Goal: Task Accomplishment & Management: Manage account settings

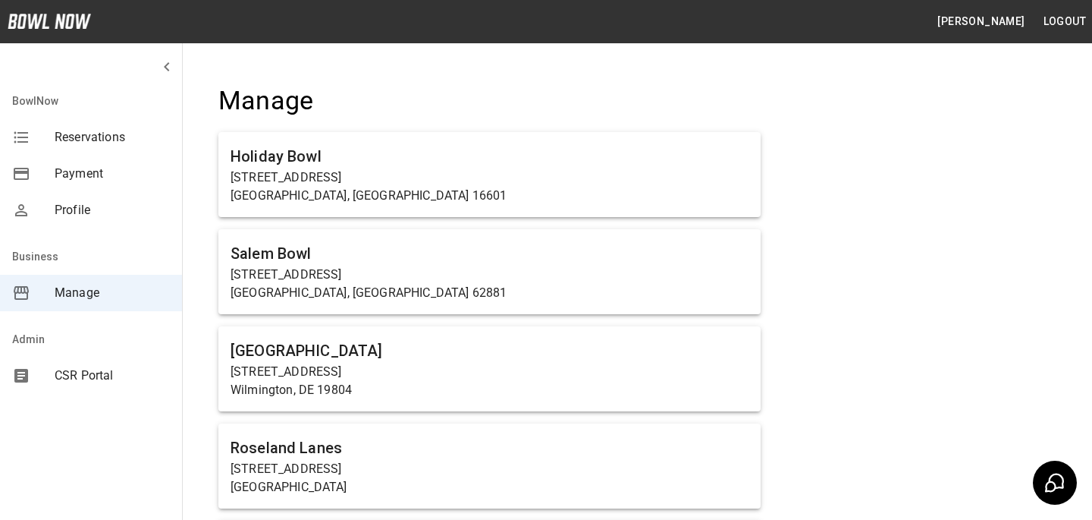
scroll to position [7372, 0]
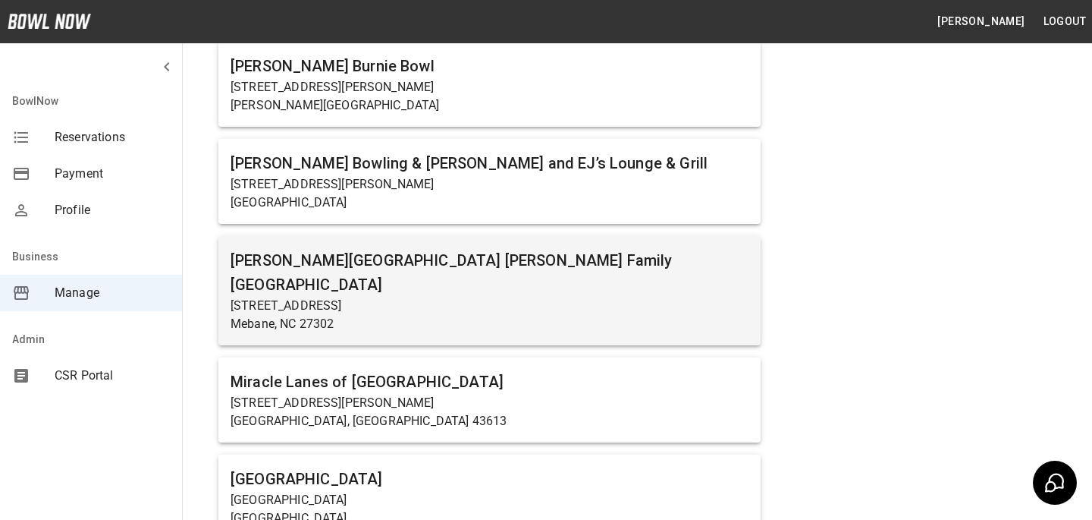
click at [548, 315] on p "Mebane, NC 27302" at bounding box center [490, 324] width 518 height 18
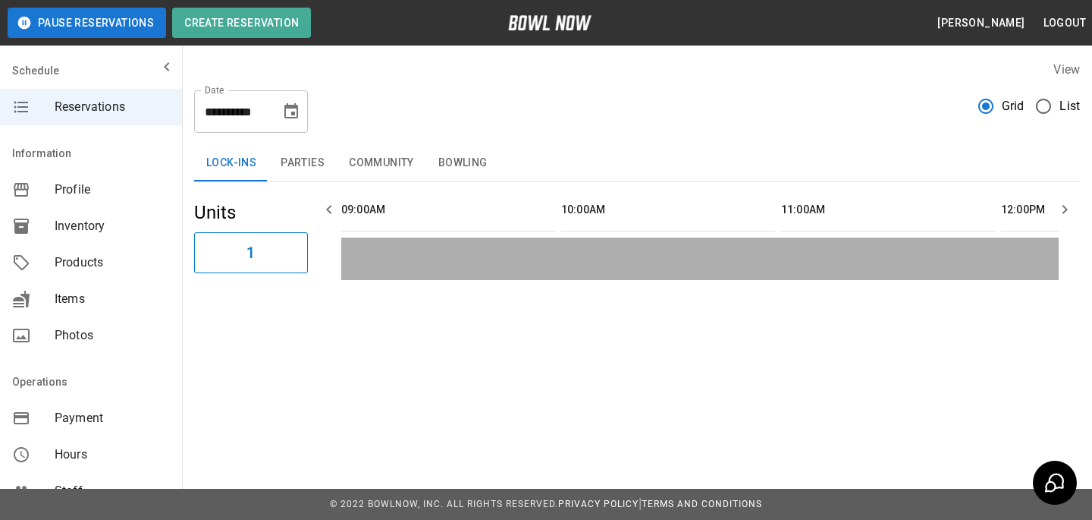
scroll to position [0, 1540]
click at [308, 171] on button "Parties" at bounding box center [303, 163] width 68 height 36
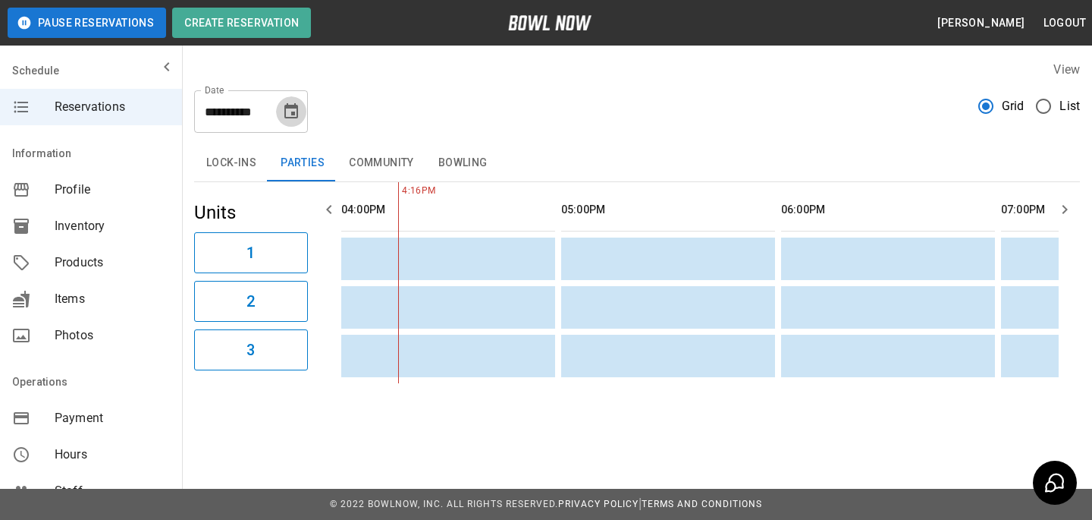
click at [300, 122] on button "Choose date, selected date is Sep 9, 2025" at bounding box center [291, 111] width 30 height 30
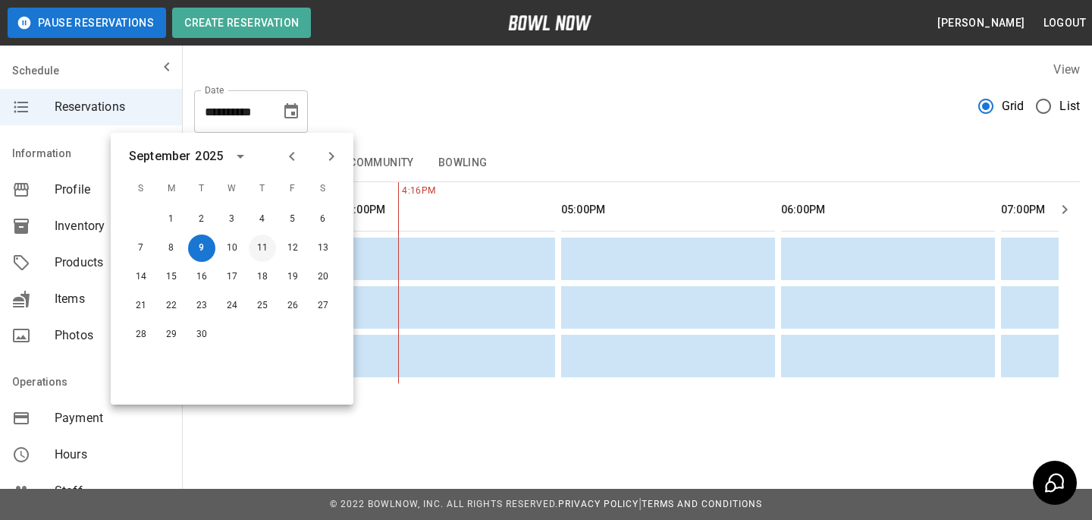
click at [272, 243] on button "11" at bounding box center [262, 247] width 27 height 27
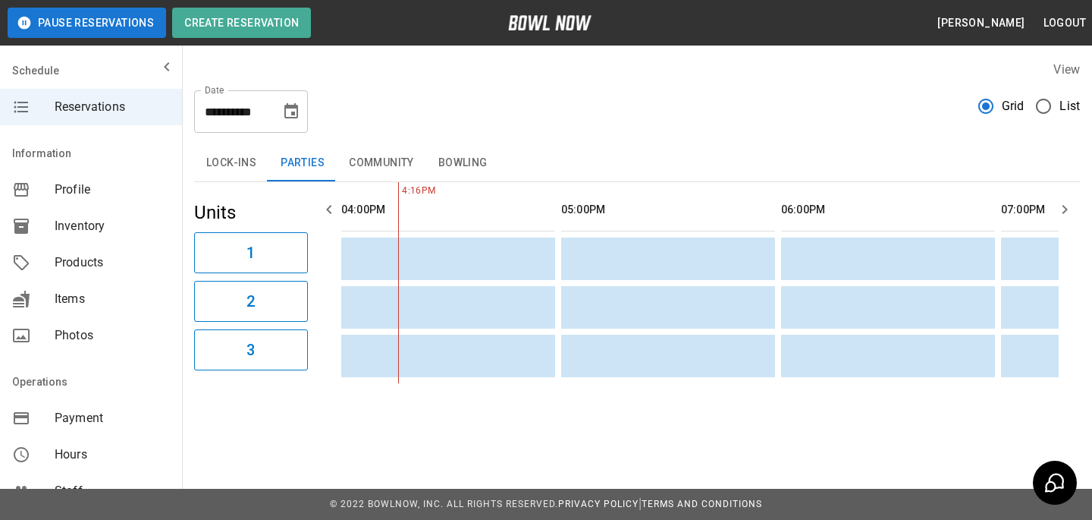
click at [284, 119] on icon "Choose date, selected date is Sep 11, 2025" at bounding box center [291, 111] width 18 height 18
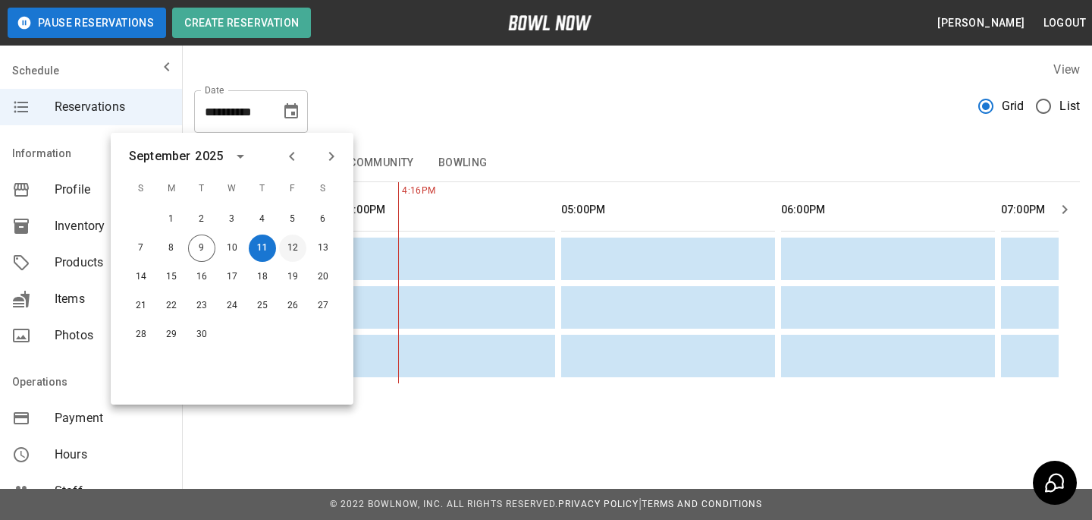
click at [283, 247] on button "12" at bounding box center [292, 247] width 27 height 27
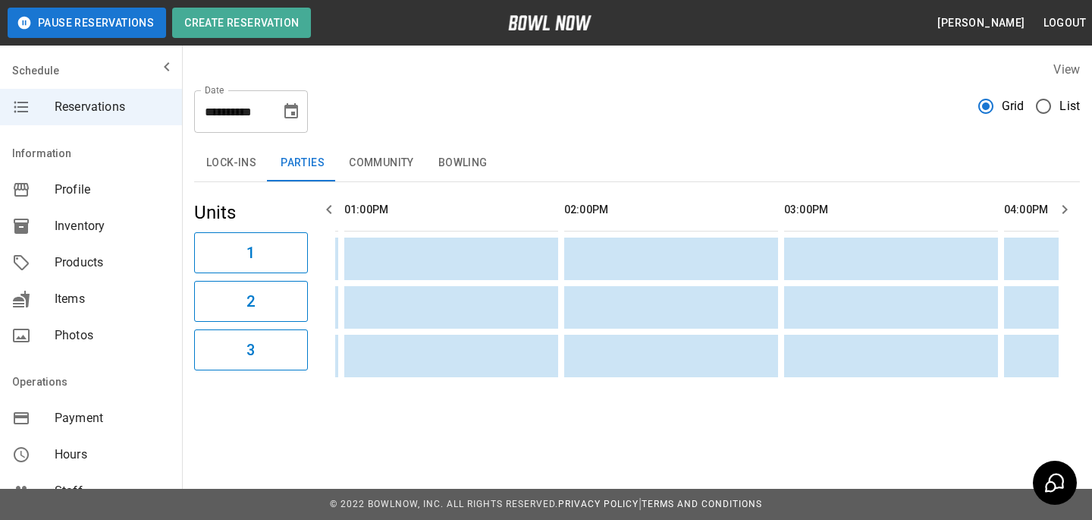
scroll to position [0, 0]
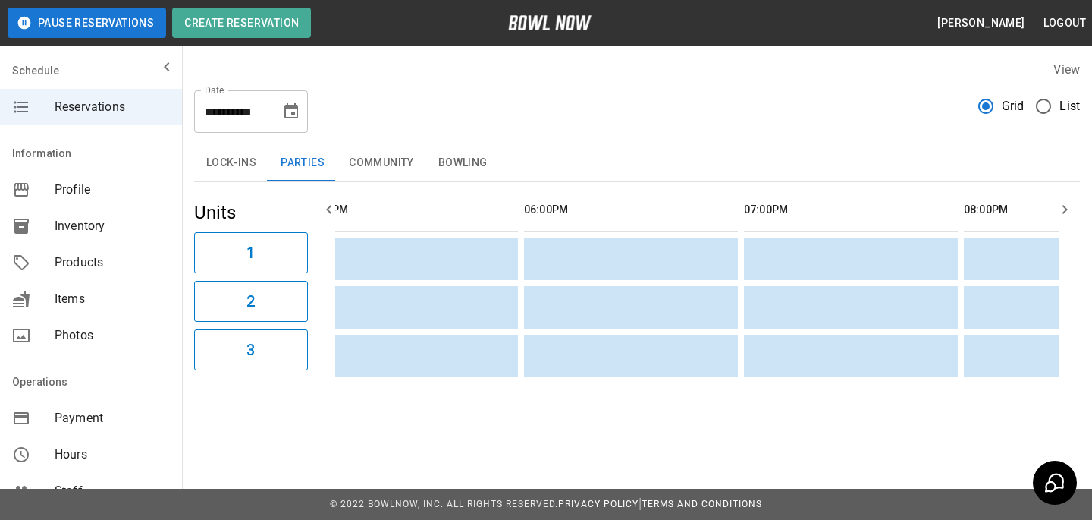
click at [290, 108] on icon "Choose date, selected date is Sep 12, 2025" at bounding box center [291, 110] width 14 height 15
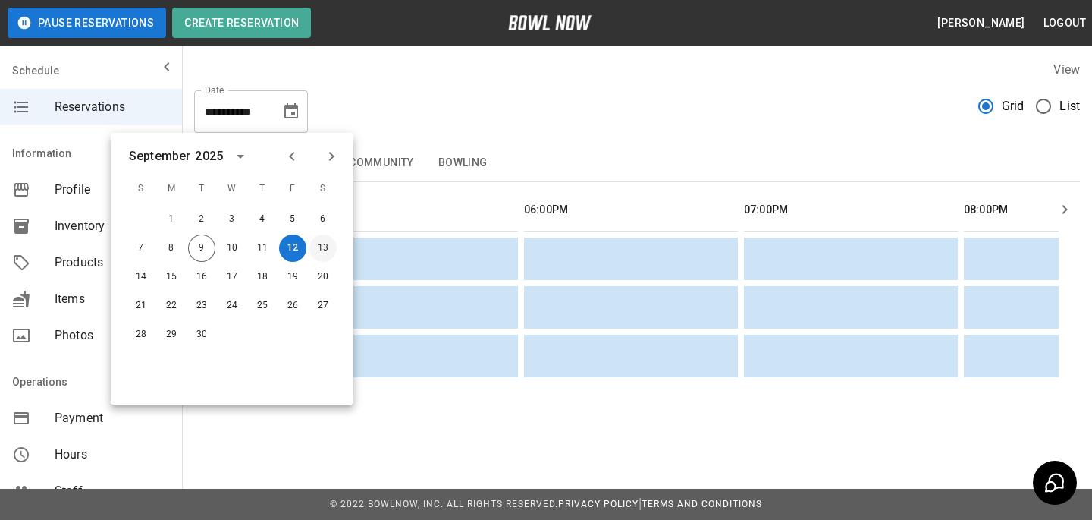
click at [326, 243] on button "13" at bounding box center [322, 247] width 27 height 27
type input "**********"
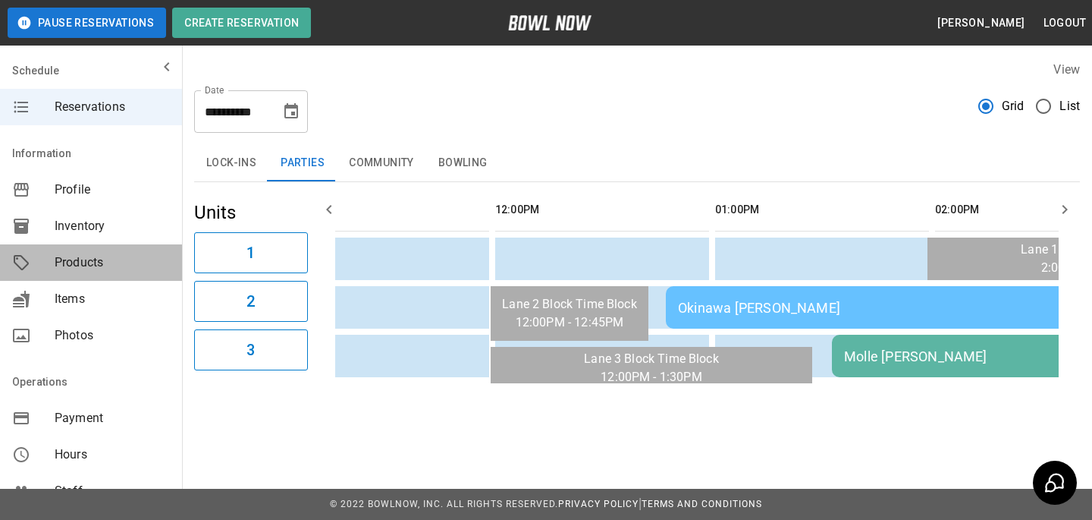
click at [84, 259] on span "Products" at bounding box center [112, 262] width 115 height 18
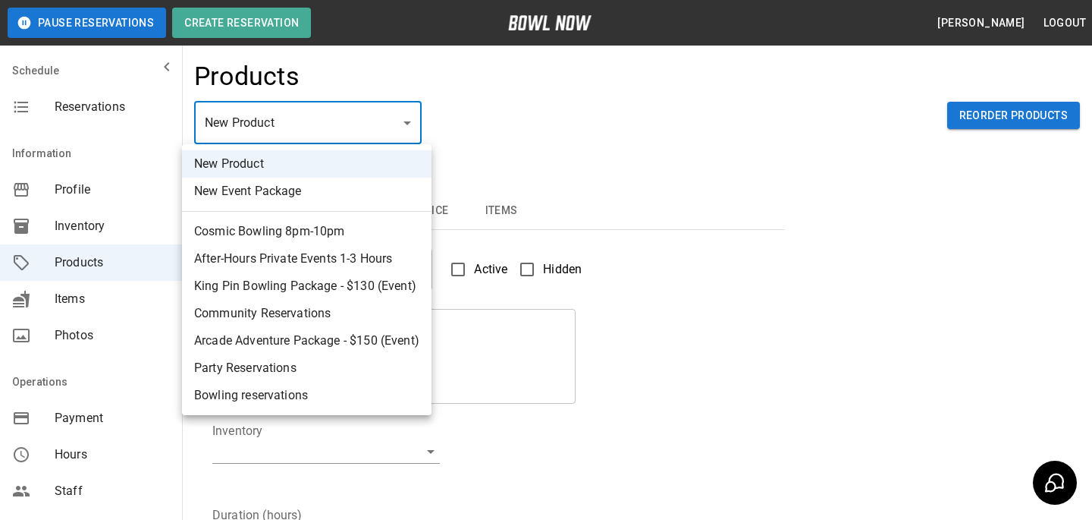
click at [275, 117] on body "Pause Reservations Create Reservation [PERSON_NAME] Logout Schedule Reservation…" at bounding box center [546, 489] width 1092 height 978
click at [287, 291] on li "King Pin Bowling Package - $130 (Event)" at bounding box center [307, 285] width 250 height 27
type input "*"
type input "**********"
type textarea "**********"
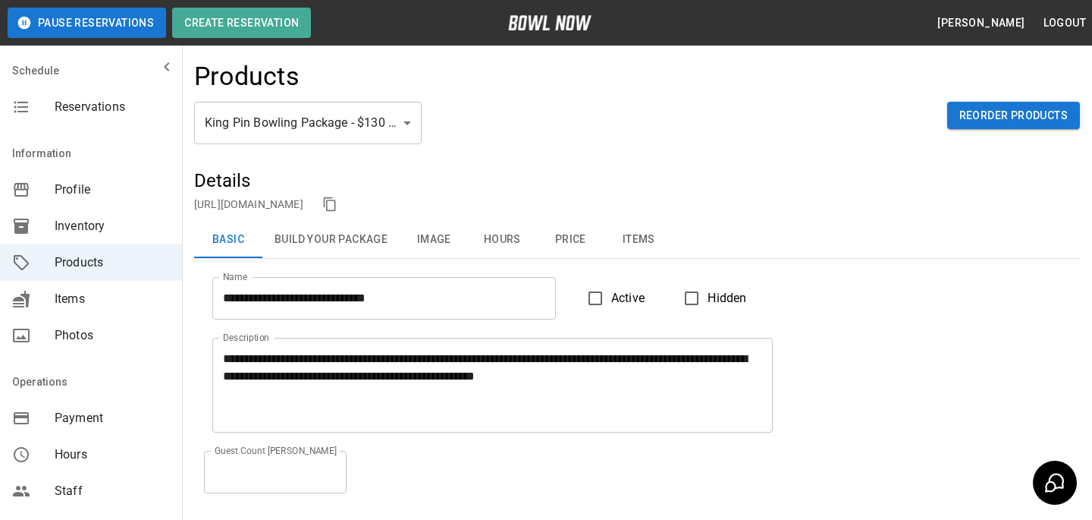
click at [440, 194] on div "[URL][DOMAIN_NAME]" at bounding box center [637, 204] width 886 height 23
click at [303, 206] on link "[URL][DOMAIN_NAME]" at bounding box center [248, 204] width 109 height 12
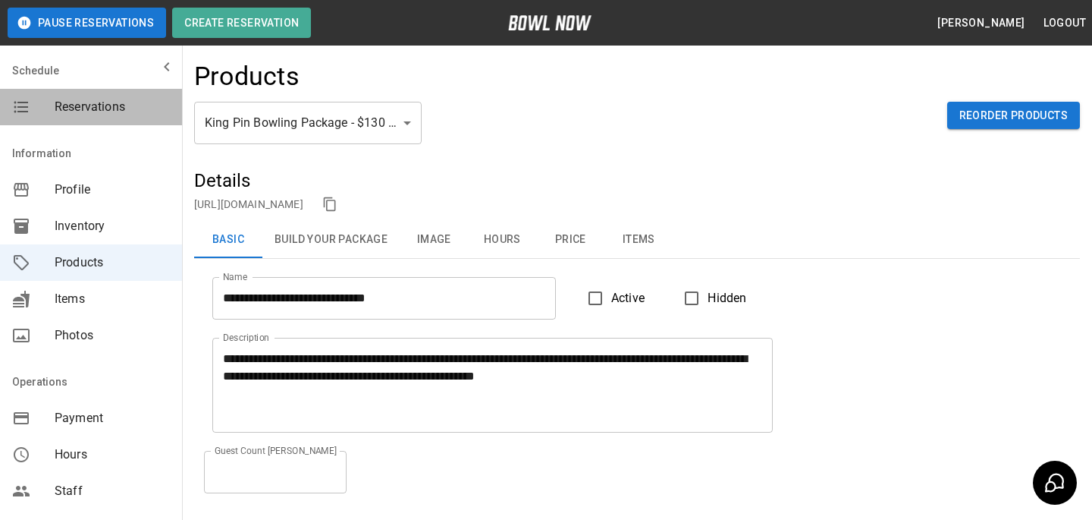
click at [106, 116] on div "Reservations" at bounding box center [91, 107] width 182 height 36
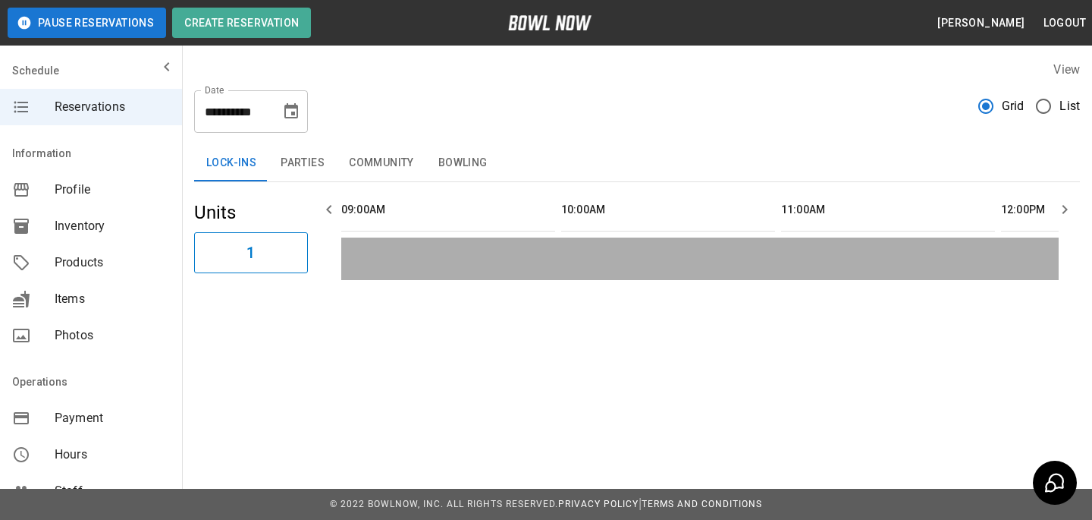
click at [334, 123] on div "**********" at bounding box center [637, 105] width 886 height 55
click at [304, 153] on button "Parties" at bounding box center [303, 163] width 68 height 36
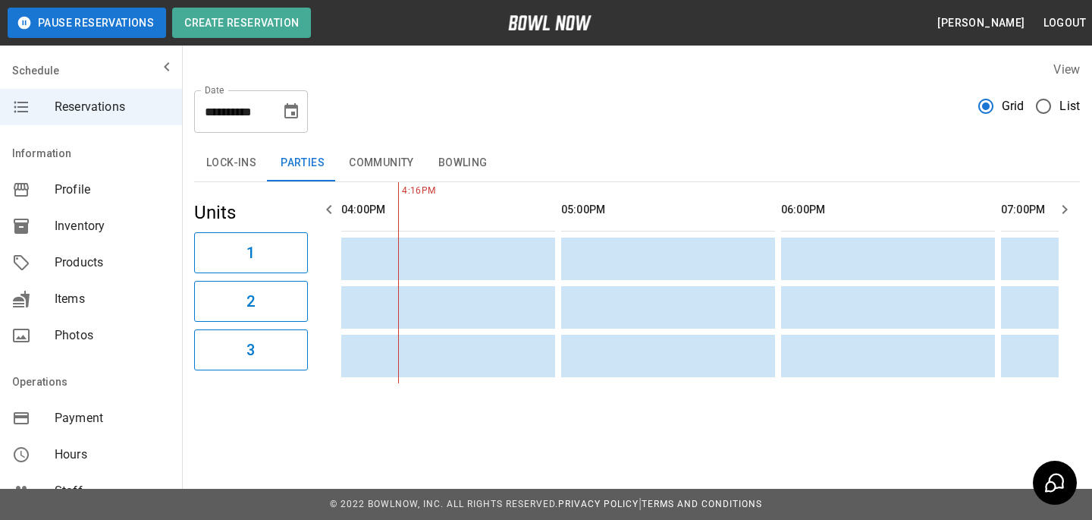
click at [295, 105] on icon "Choose date, selected date is Sep 9, 2025" at bounding box center [291, 110] width 14 height 15
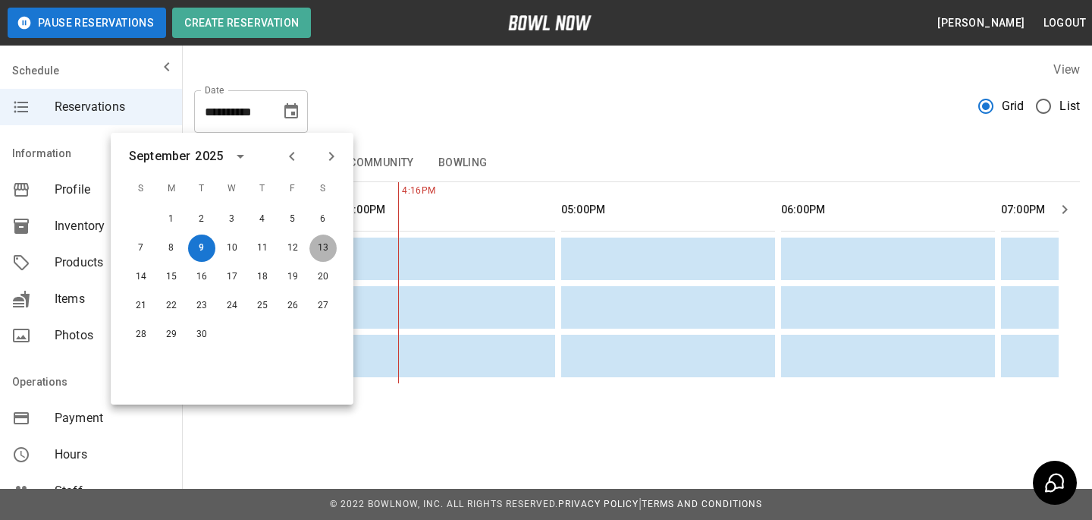
click at [316, 245] on button "13" at bounding box center [322, 247] width 27 height 27
type input "**********"
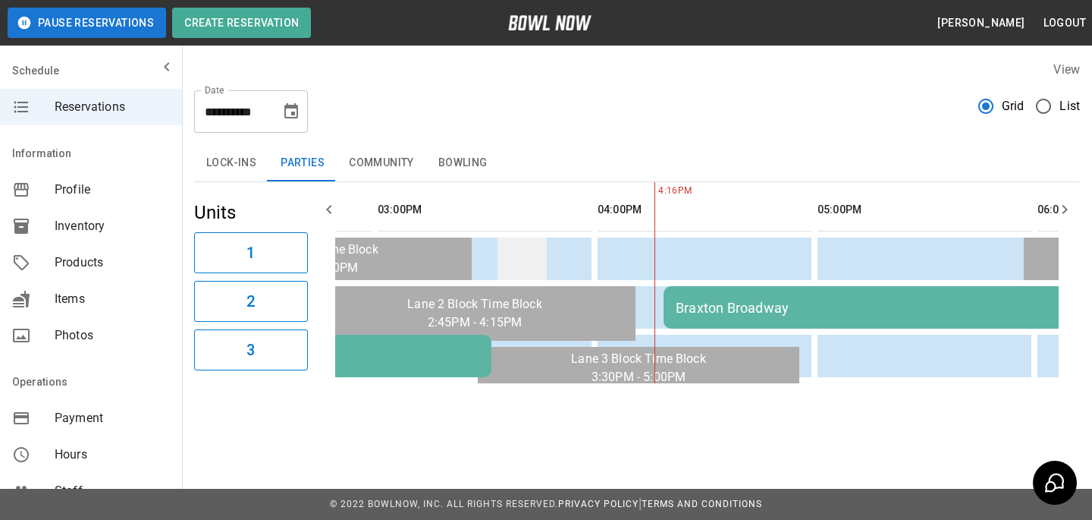
click at [505, 270] on td "sticky table" at bounding box center [522, 258] width 49 height 42
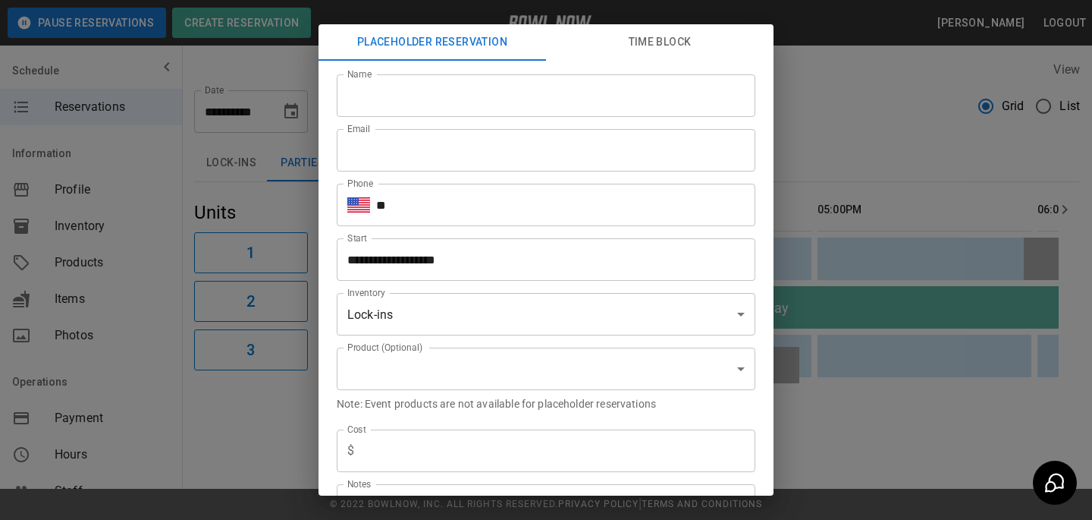
type input "**********"
click at [943, 315] on div "**********" at bounding box center [546, 260] width 1092 height 520
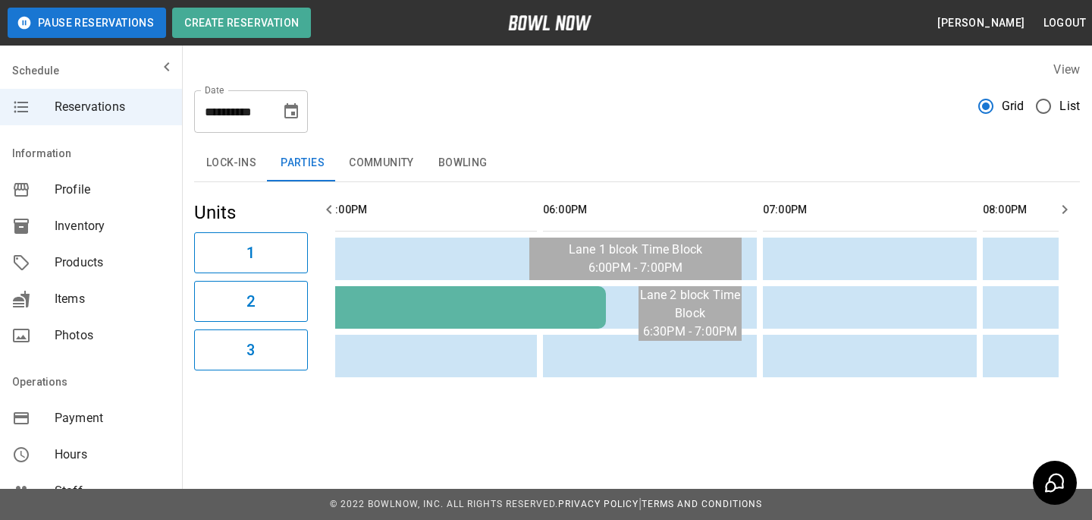
click at [302, 115] on button "Choose date, selected date is Sep 13, 2025" at bounding box center [291, 111] width 30 height 30
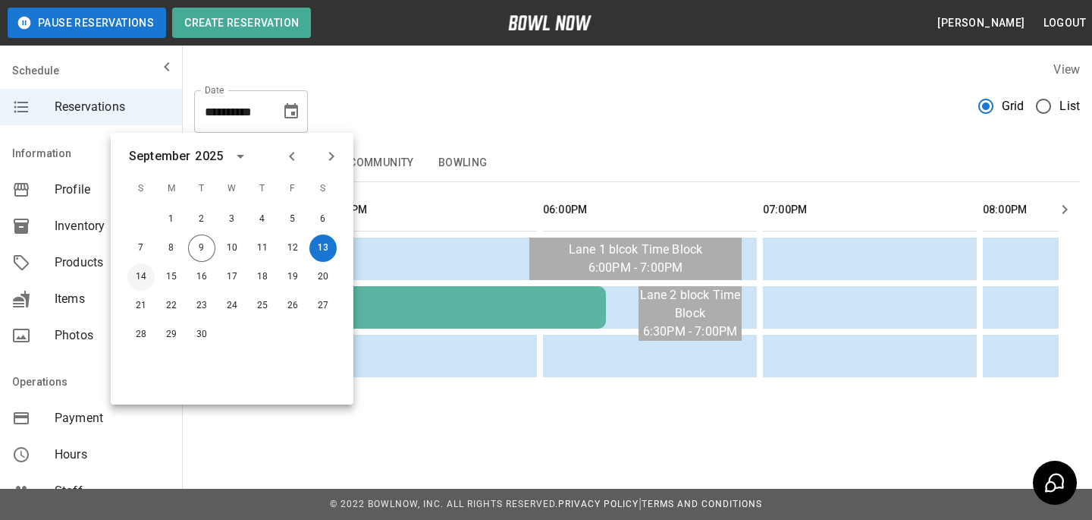
click at [143, 279] on button "14" at bounding box center [140, 276] width 27 height 27
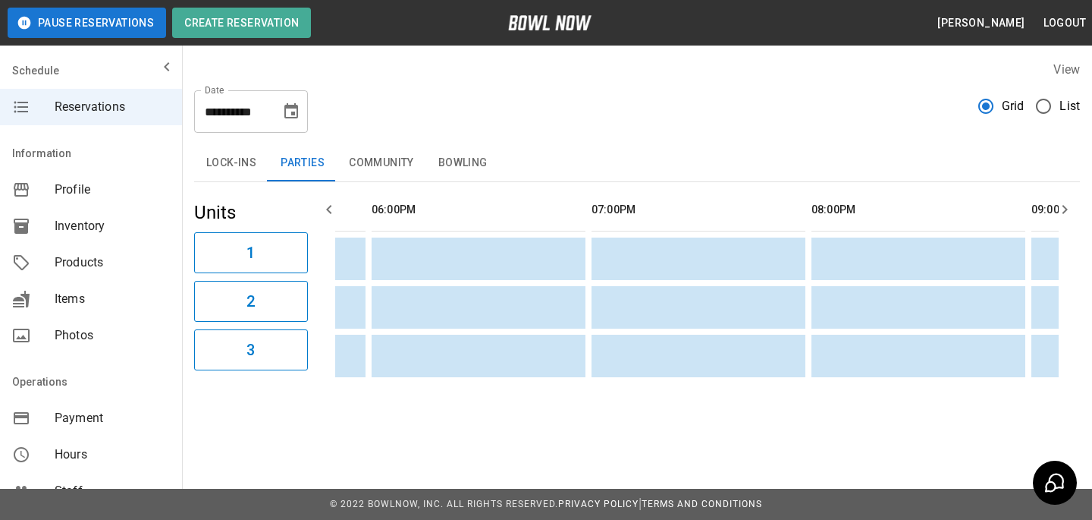
click at [293, 96] on div "**********" at bounding box center [251, 111] width 114 height 42
click at [295, 111] on icon "Choose date, selected date is Sep 14, 2025" at bounding box center [291, 111] width 18 height 18
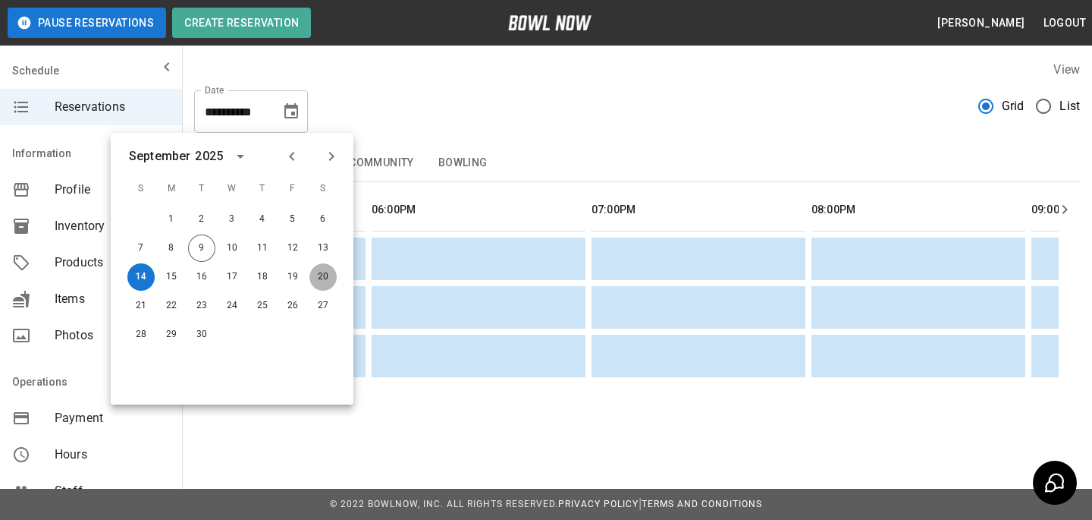
click at [321, 278] on button "20" at bounding box center [322, 276] width 27 height 27
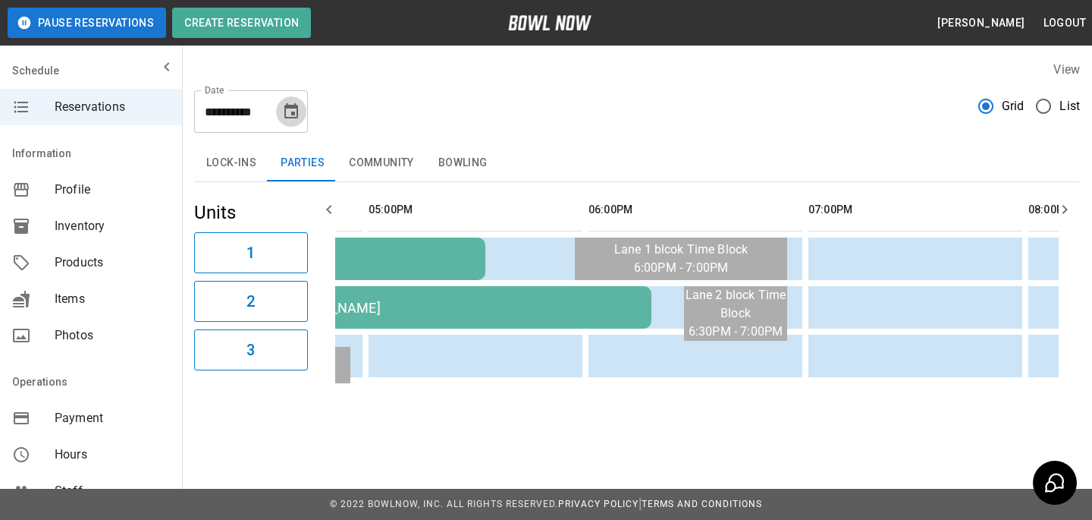
click at [297, 111] on icon "Choose date, selected date is Sep 20, 2025" at bounding box center [291, 110] width 14 height 15
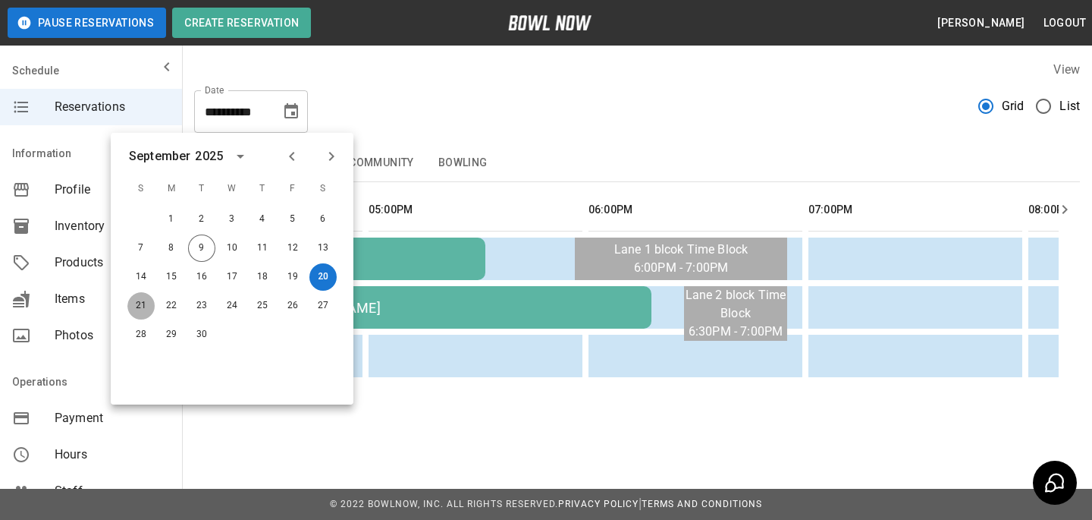
click at [148, 297] on button "21" at bounding box center [140, 305] width 27 height 27
type input "**********"
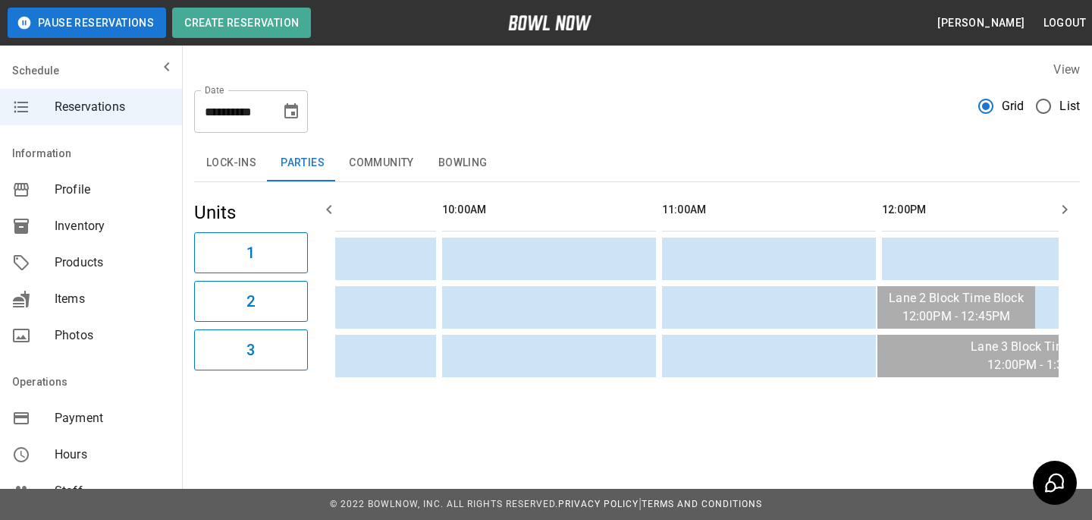
click at [108, 269] on span "Products" at bounding box center [112, 262] width 115 height 18
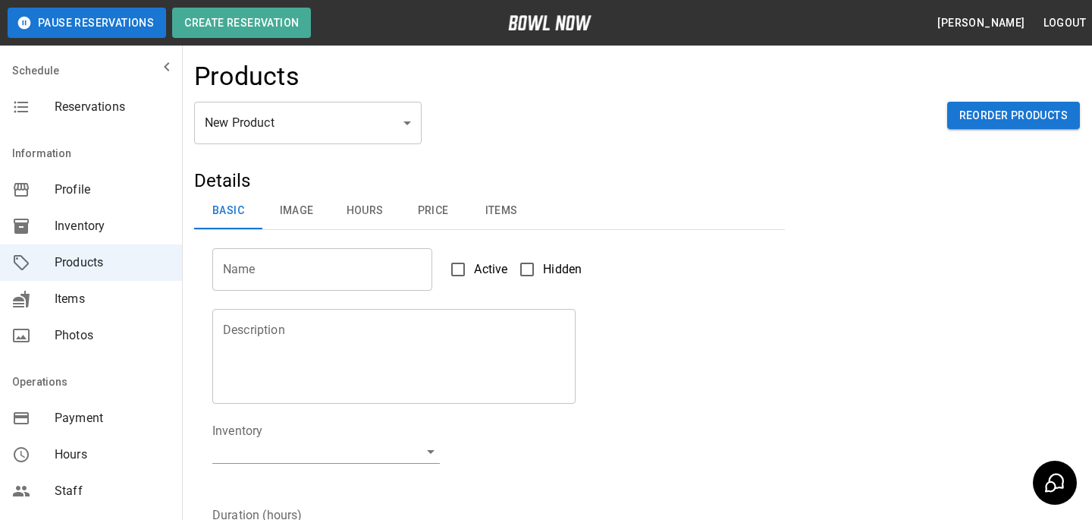
click at [153, 135] on div "Information" at bounding box center [91, 153] width 182 height 36
click at [150, 127] on nav "Schedule Reservations" at bounding box center [91, 91] width 182 height 79
click at [150, 111] on span "Reservations" at bounding box center [112, 107] width 115 height 18
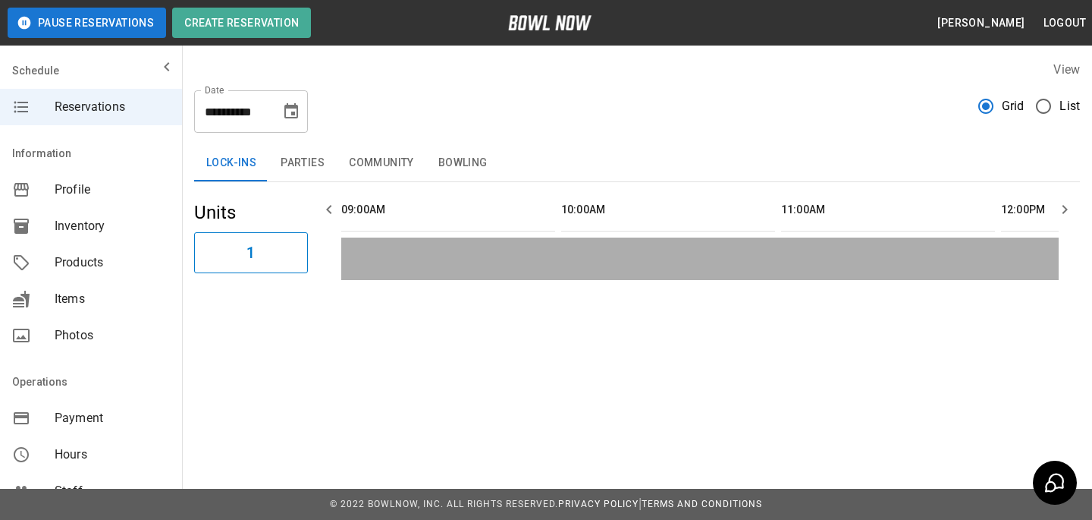
scroll to position [0, 1540]
click at [286, 179] on button "Parties" at bounding box center [303, 163] width 68 height 36
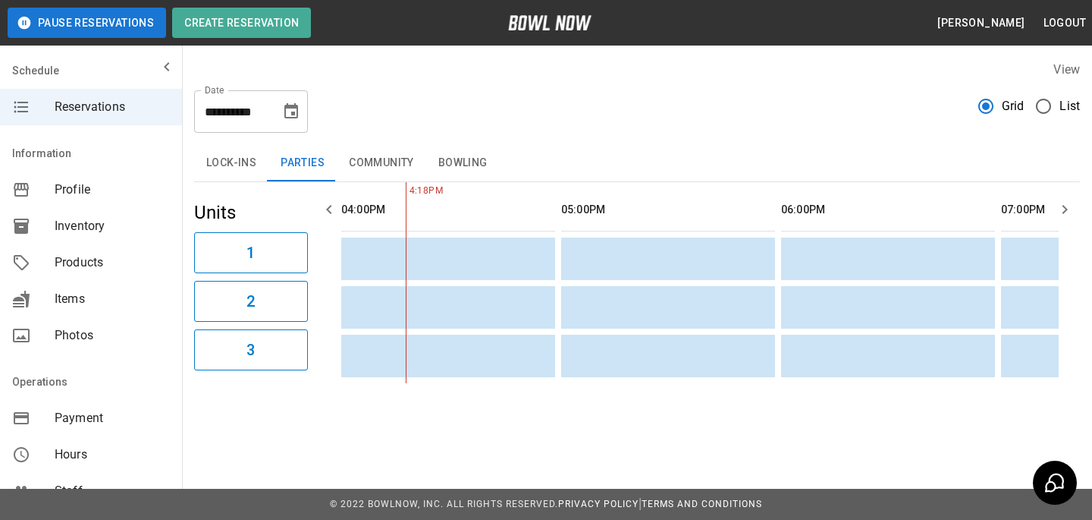
click at [290, 114] on icon "Choose date, selected date is Sep 9, 2025" at bounding box center [291, 111] width 18 height 18
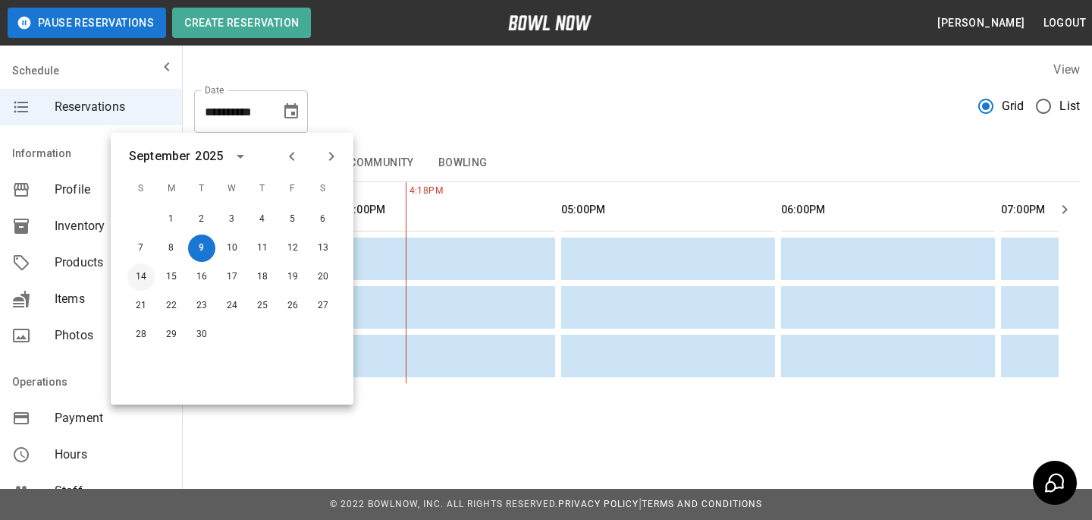
click at [134, 275] on button "14" at bounding box center [140, 276] width 27 height 27
type input "**********"
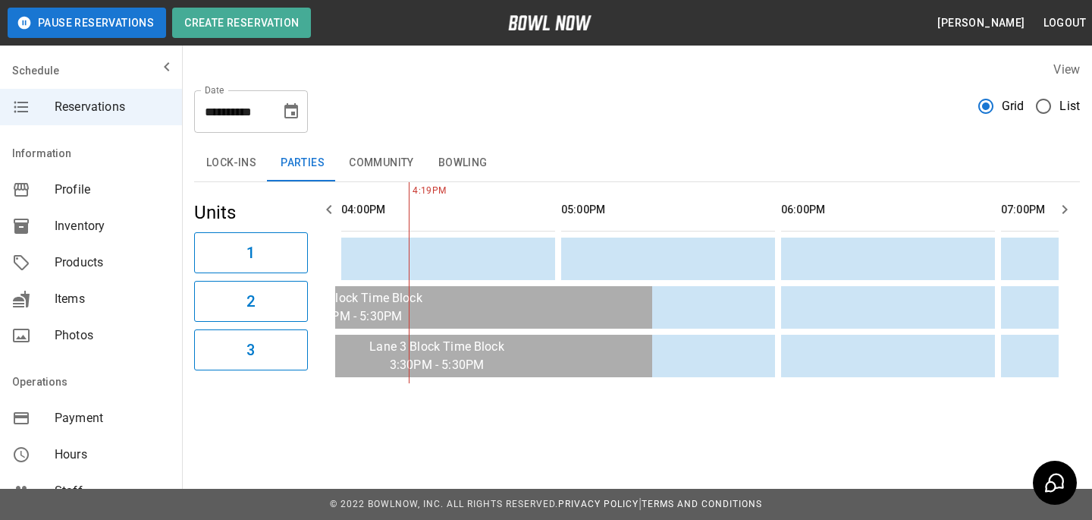
click at [291, 114] on icon "Choose date, selected date is Sep 14, 2025" at bounding box center [291, 110] width 14 height 15
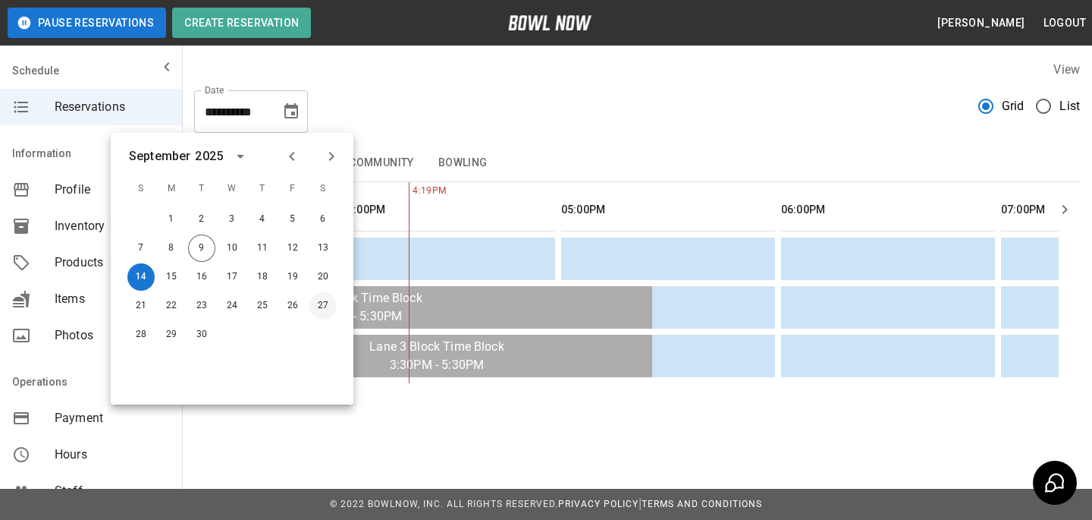
click at [316, 300] on button "27" at bounding box center [322, 305] width 27 height 27
type input "**********"
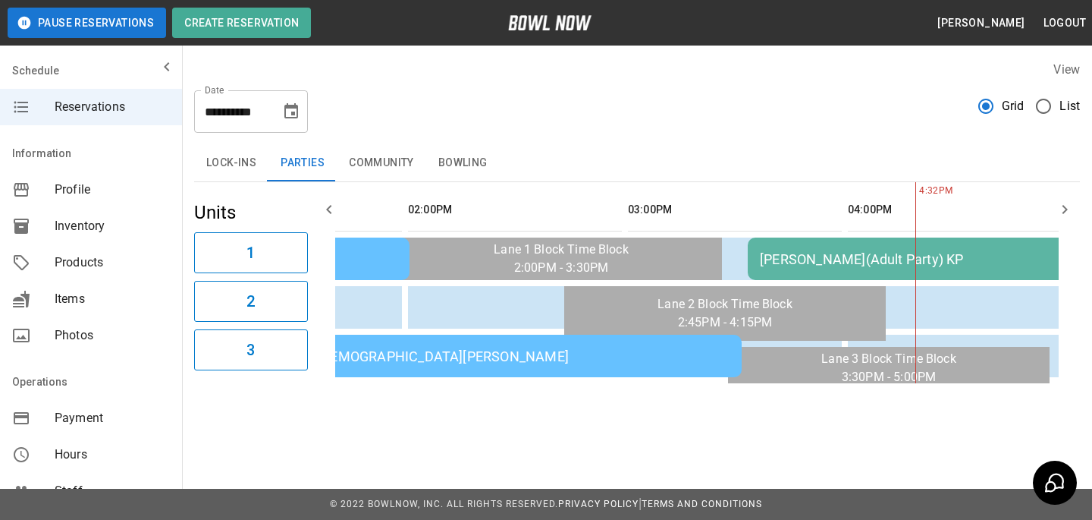
scroll to position [336, 0]
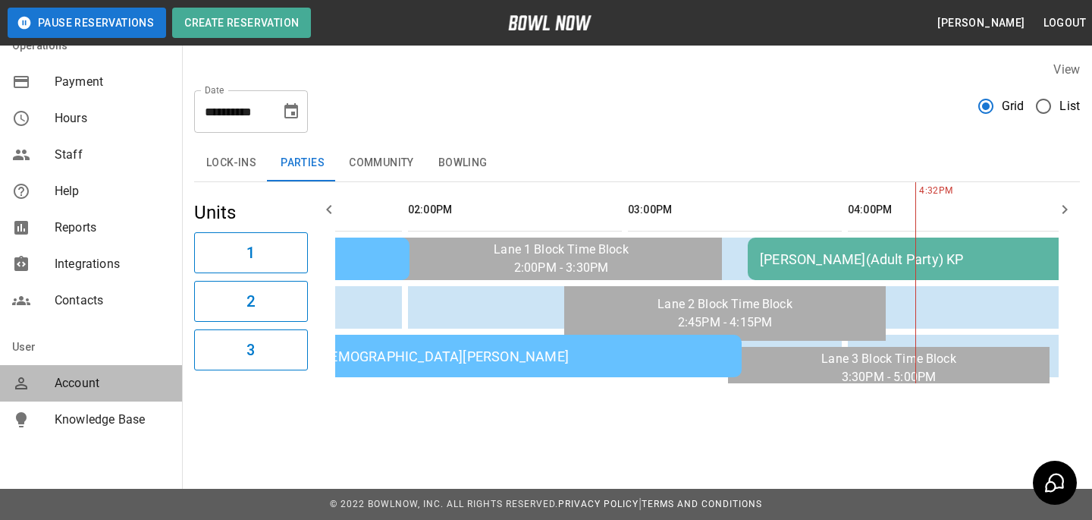
click at [93, 366] on div "Account" at bounding box center [91, 383] width 182 height 36
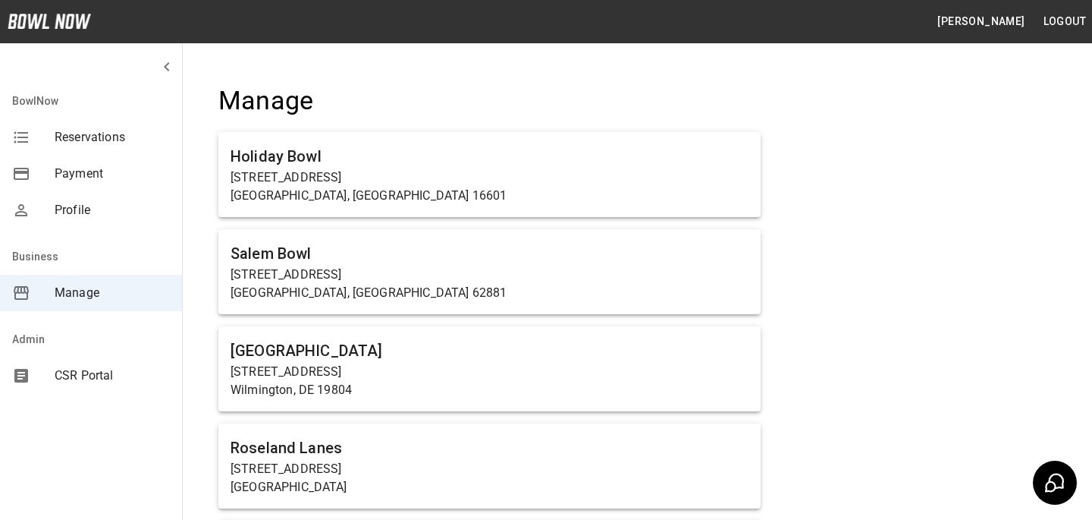
scroll to position [3974, 0]
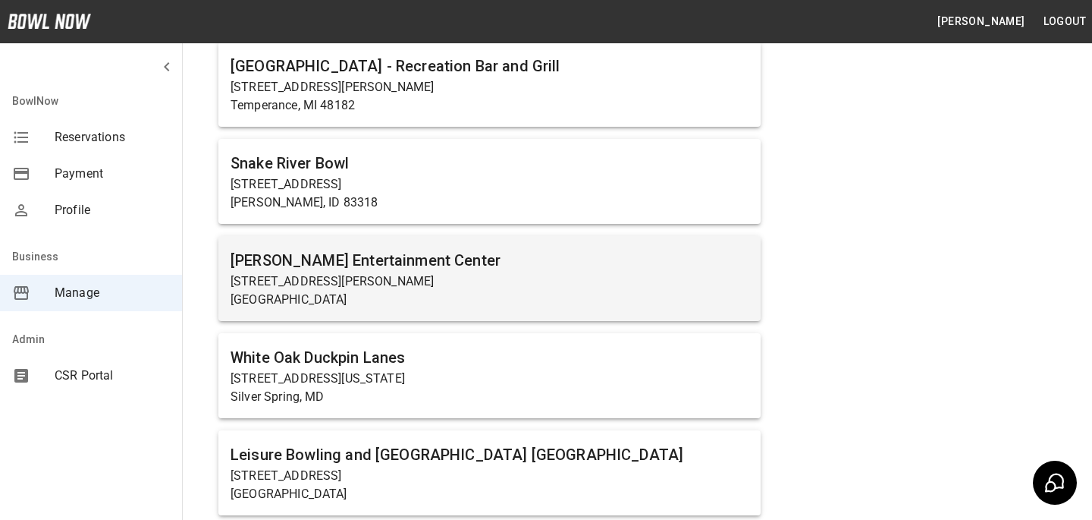
click at [388, 242] on div "[PERSON_NAME] Entertainment Center [STREET_ADDRESS][PERSON_NAME]" at bounding box center [489, 278] width 542 height 85
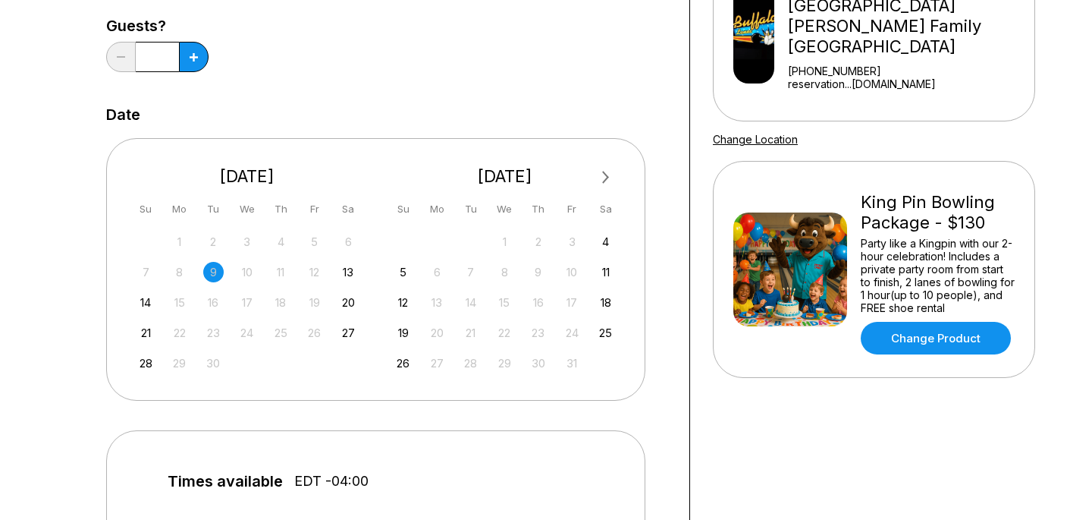
scroll to position [241, 0]
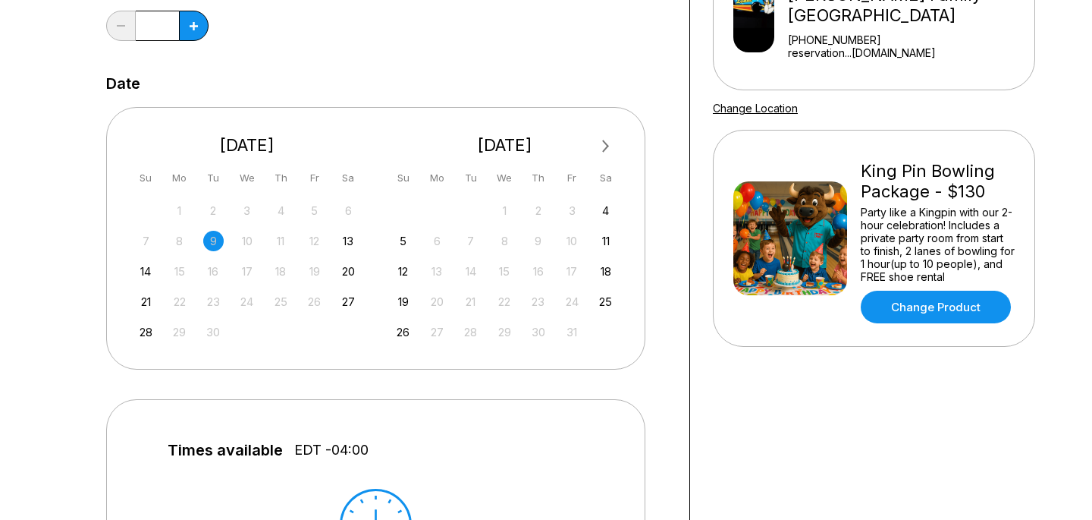
click at [336, 242] on div "7 8 9 10 11 12 13" at bounding box center [247, 239] width 228 height 23
click at [347, 242] on div "13" at bounding box center [348, 241] width 20 height 20
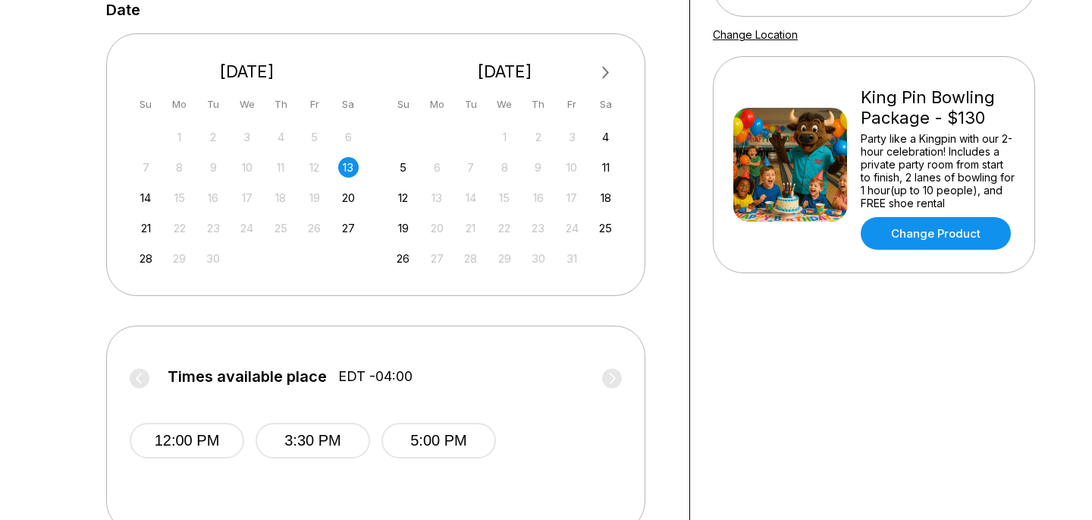
scroll to position [325, 0]
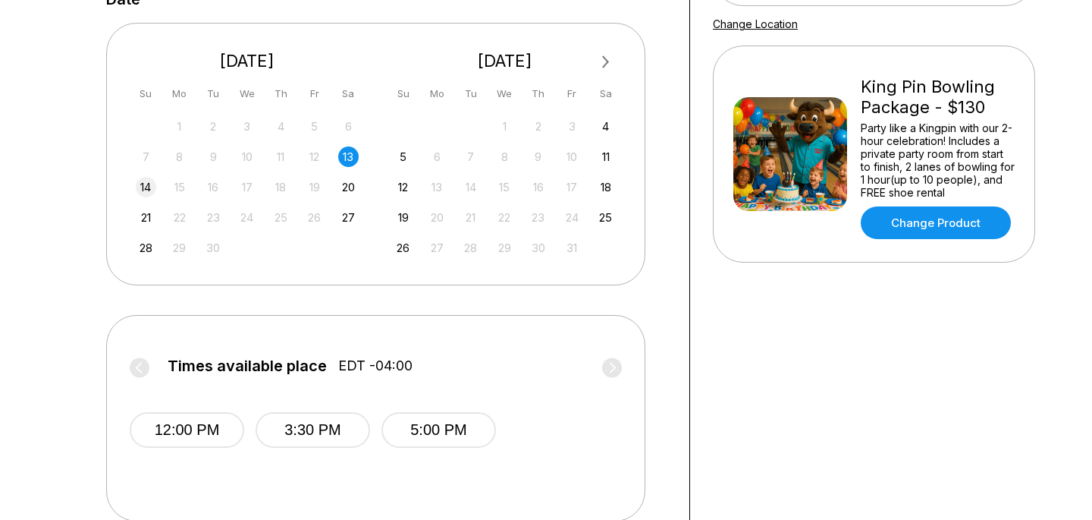
click at [146, 187] on div "14" at bounding box center [146, 187] width 20 height 20
click at [337, 179] on div "14 15 16 17 18 19 20" at bounding box center [247, 185] width 228 height 23
click at [357, 191] on div "20" at bounding box center [348, 187] width 20 height 20
click at [154, 207] on div "21 22 23 24 25 26 27" at bounding box center [247, 216] width 228 height 23
click at [146, 218] on div "21" at bounding box center [146, 217] width 20 height 20
